Goal: Information Seeking & Learning: Check status

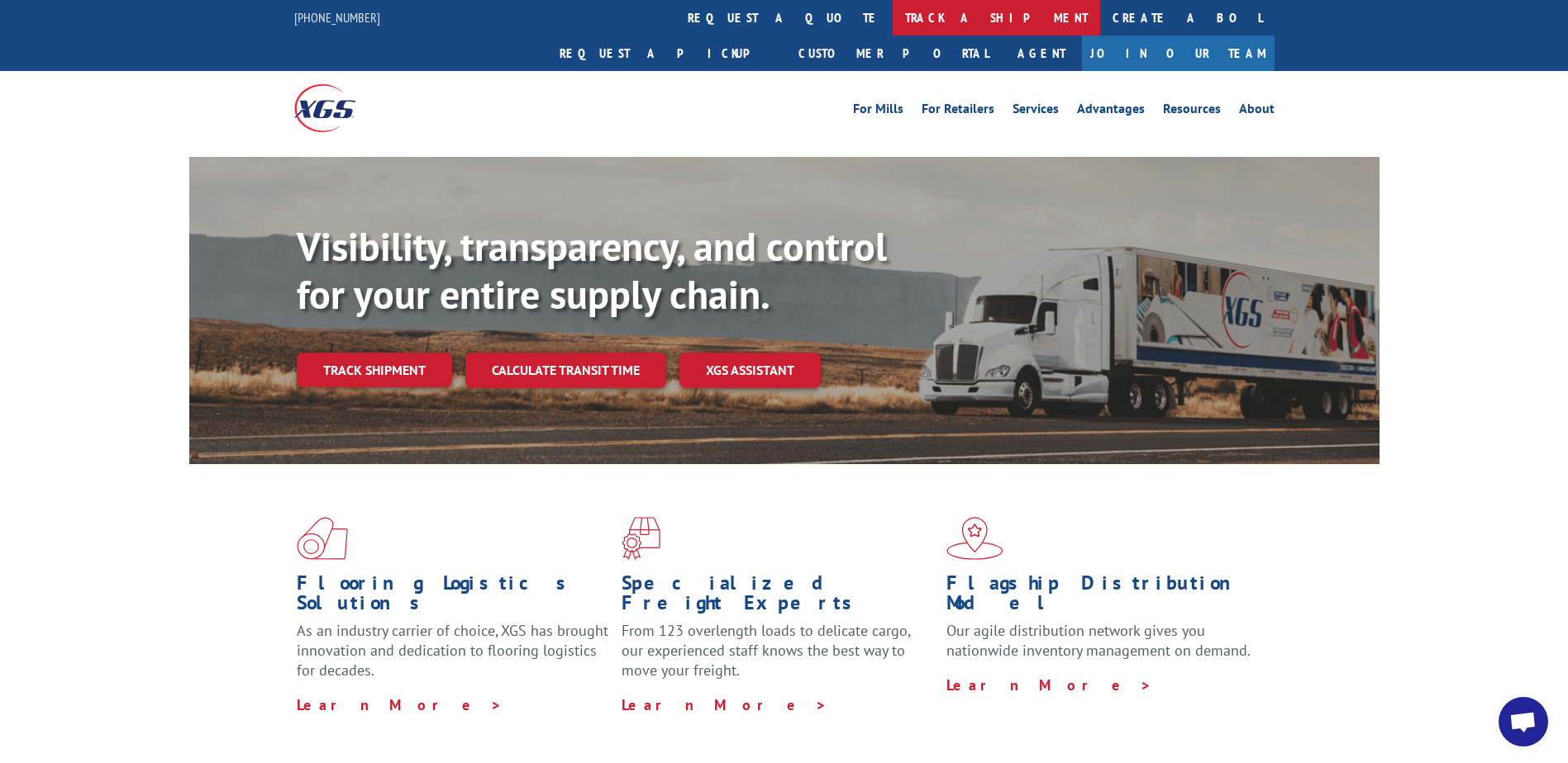
click at [892, 4] on link "track a shipment" at bounding box center [996, 18] width 208 height 35
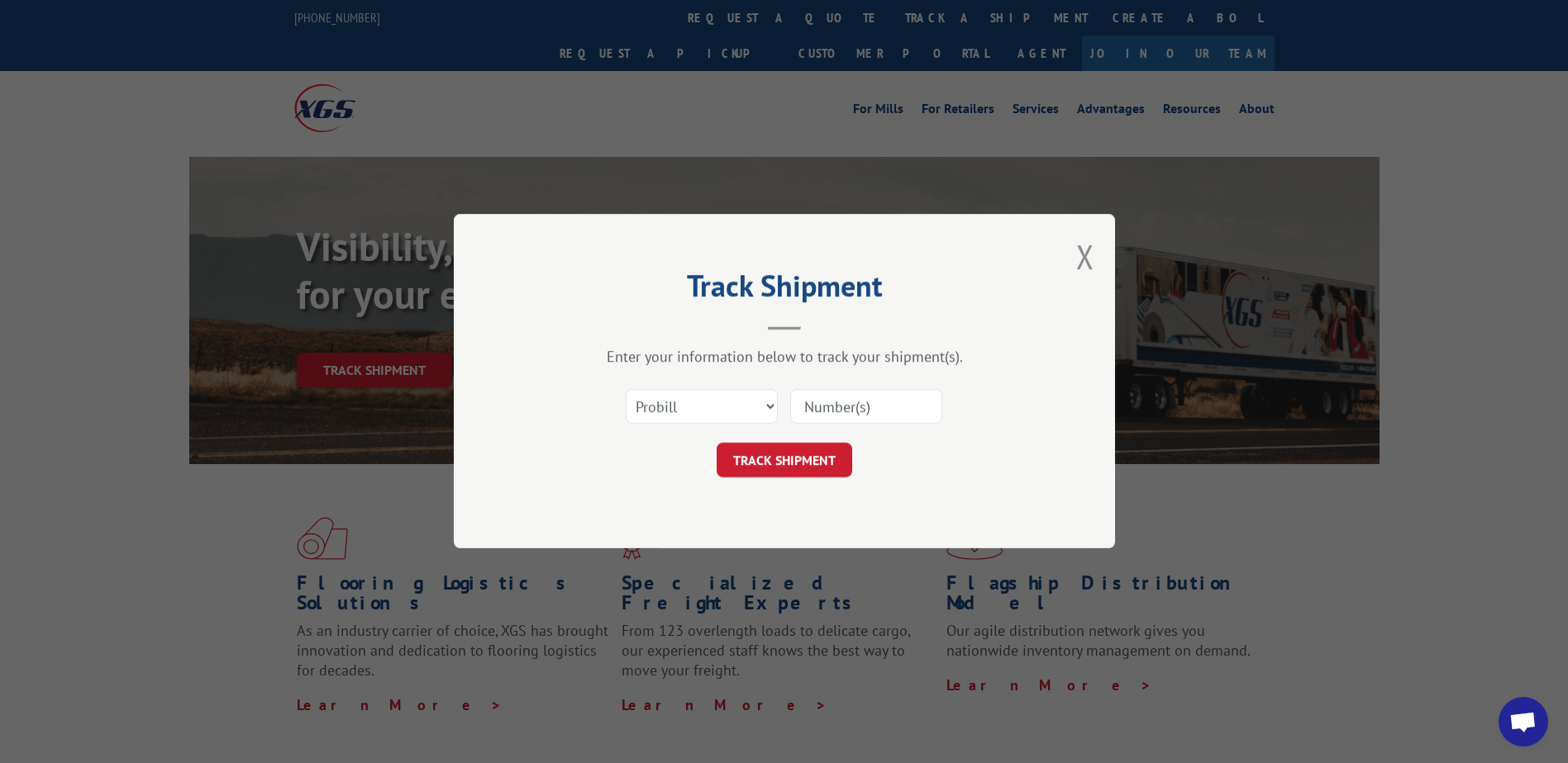
click at [851, 402] on input at bounding box center [866, 407] width 152 height 34
paste input "17342006"
type input "17342006"
click at [823, 452] on button "TRACK SHIPMENT" at bounding box center [784, 460] width 136 height 34
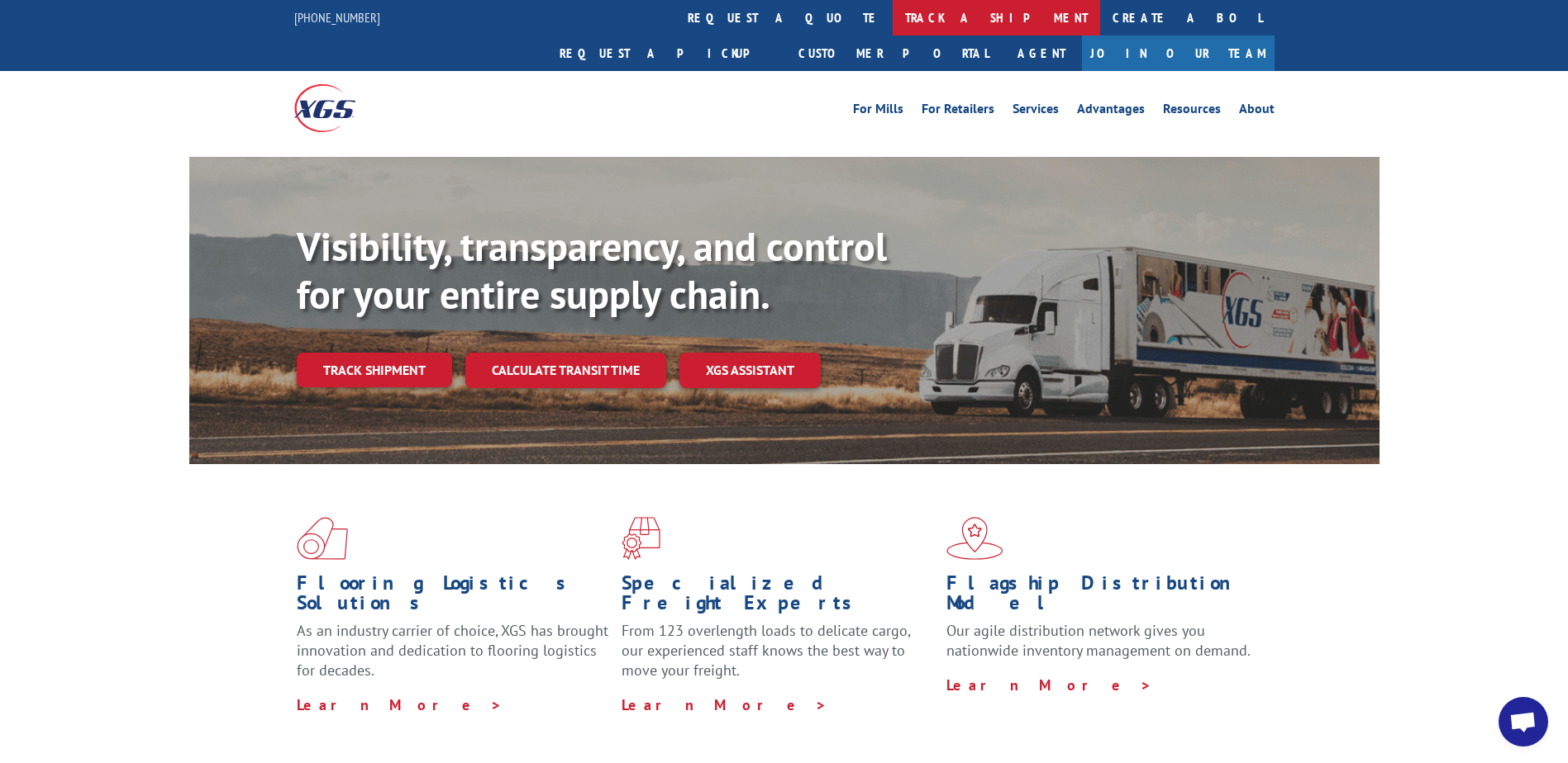
click at [892, 0] on link "track a shipment" at bounding box center [996, 18] width 208 height 35
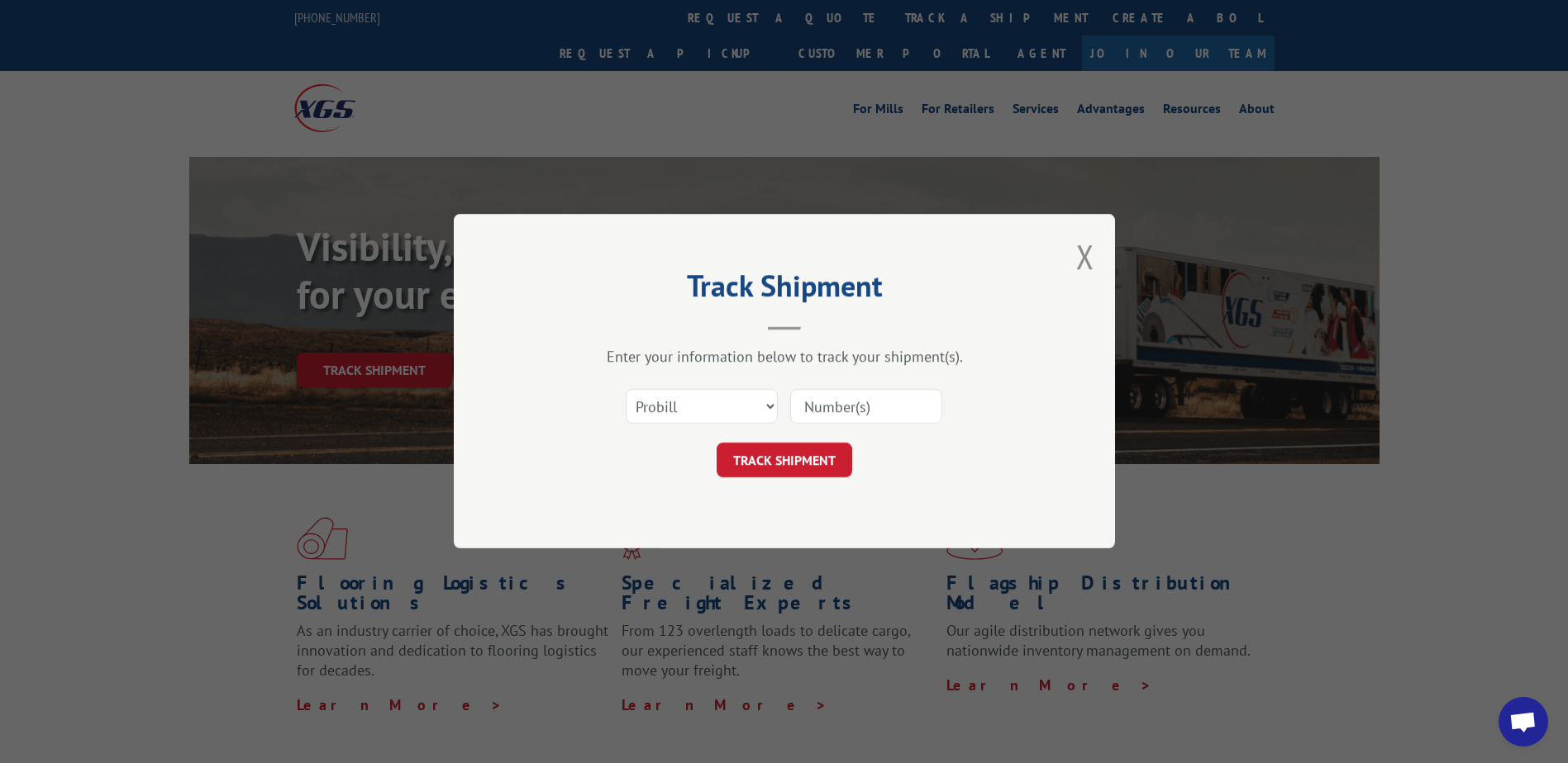
click at [878, 396] on input at bounding box center [866, 407] width 152 height 34
paste input "17102818"
type input "17102818"
click at [811, 458] on button "TRACK SHIPMENT" at bounding box center [784, 460] width 136 height 34
